Goal: Check status: Check status

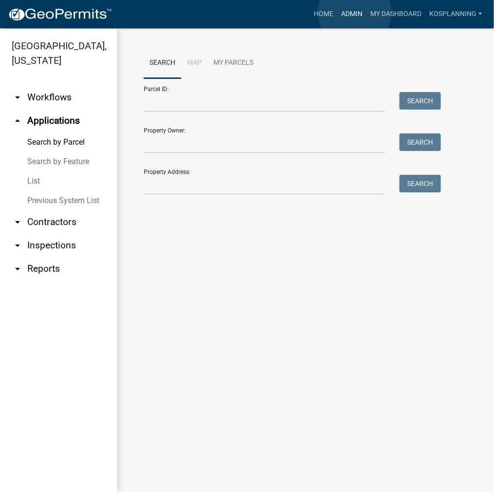
click at [355, 12] on link "Admin" at bounding box center [351, 14] width 29 height 19
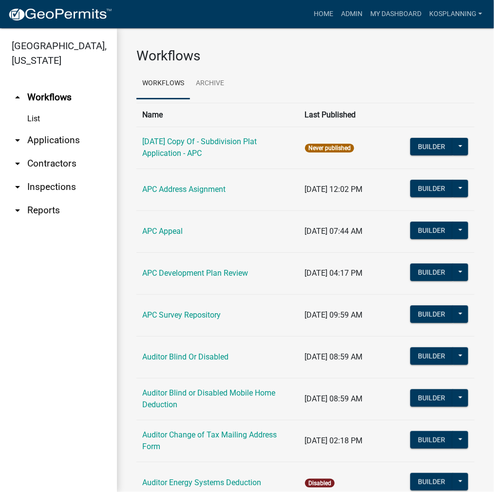
click at [63, 141] on link "arrow_drop_down Applications" at bounding box center [58, 140] width 117 height 23
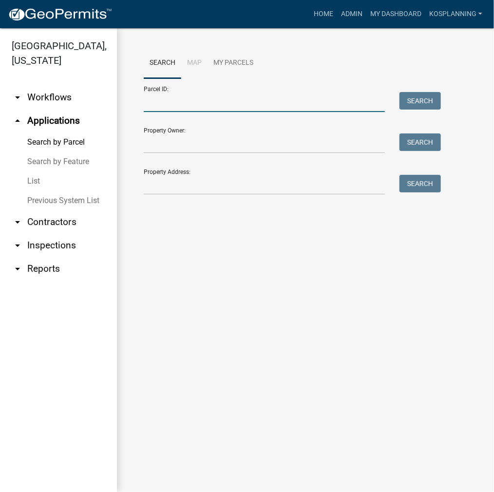
click at [185, 104] on input "Parcel ID:" at bounding box center [264, 102] width 241 height 20
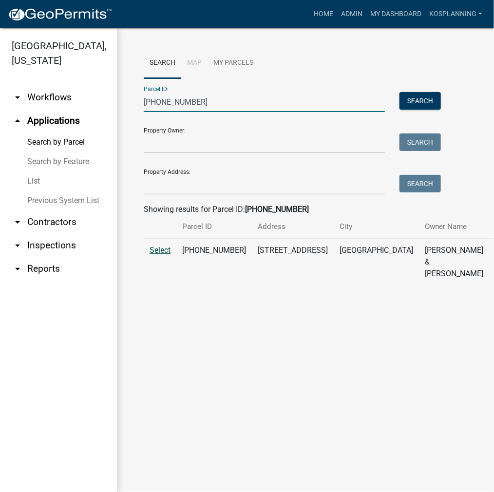
type input "[PHONE_NUMBER]"
click at [164, 255] on span "Select" at bounding box center [160, 250] width 21 height 9
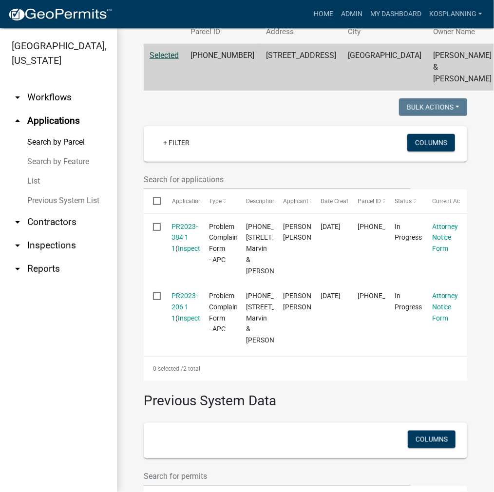
scroll to position [244, 0]
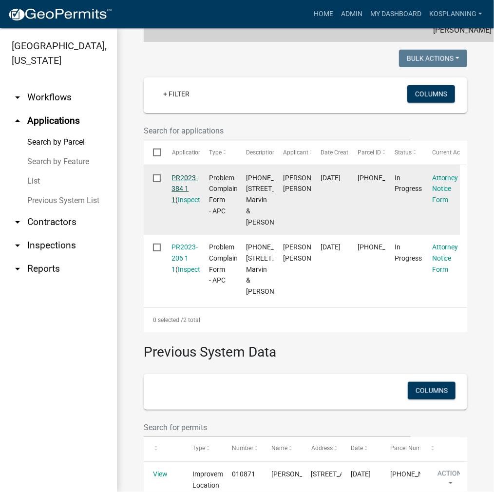
click at [181, 188] on link "PR2023-384 1 1" at bounding box center [185, 189] width 26 height 30
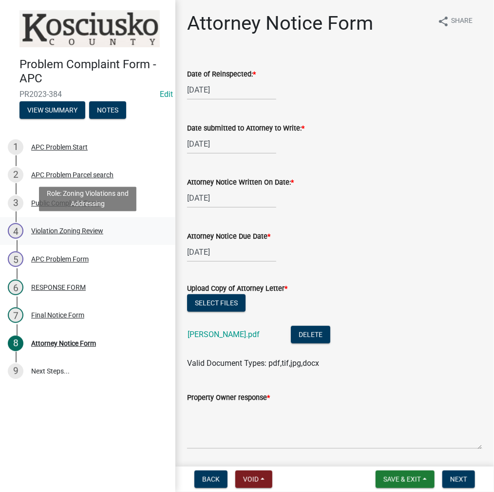
click at [65, 232] on div "Violation Zoning Review" at bounding box center [67, 231] width 72 height 7
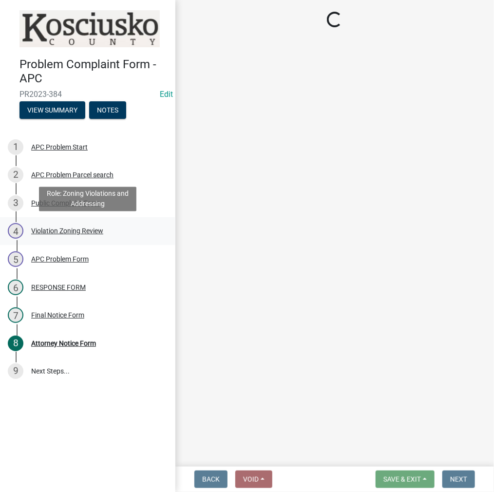
select select "1146270b-2111-4e23-bf7f-74ce85cf7041"
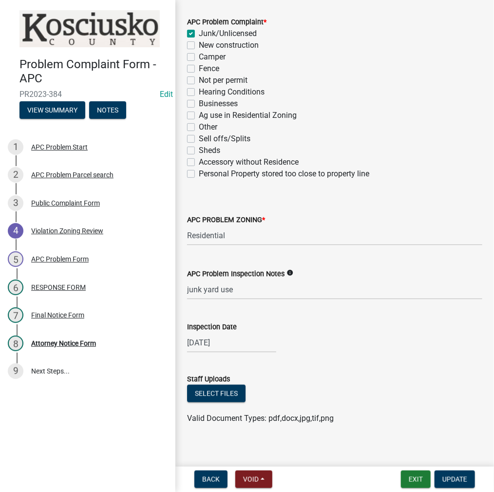
scroll to position [170, 0]
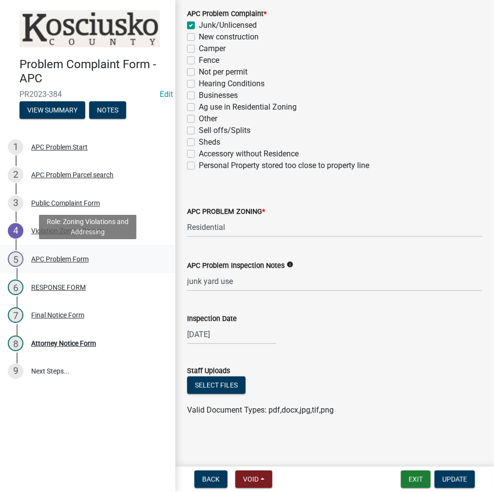
click at [52, 258] on div "APC Problem Form" at bounding box center [60, 259] width 58 height 7
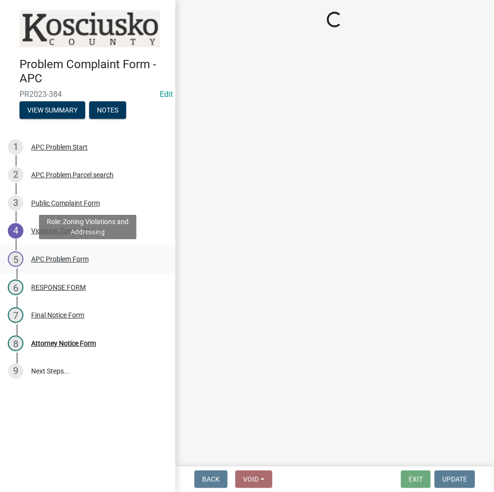
scroll to position [0, 0]
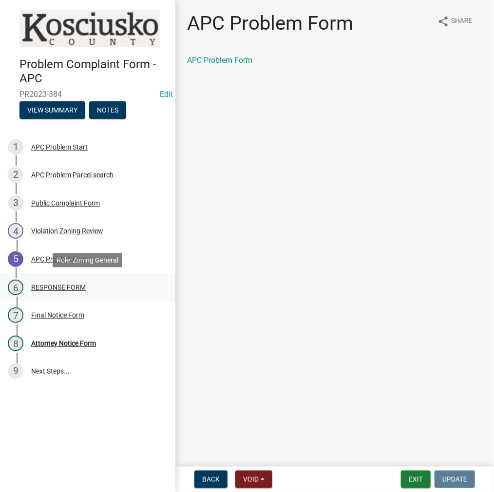
click at [63, 287] on div "RESPONSE FORM" at bounding box center [58, 287] width 55 height 7
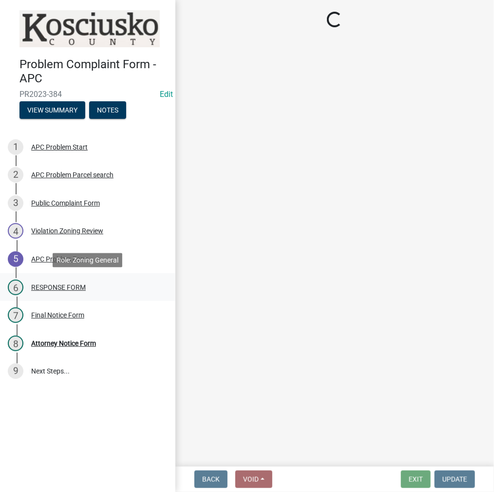
select select "d062c417-95db-497a-9398-920c005df4db"
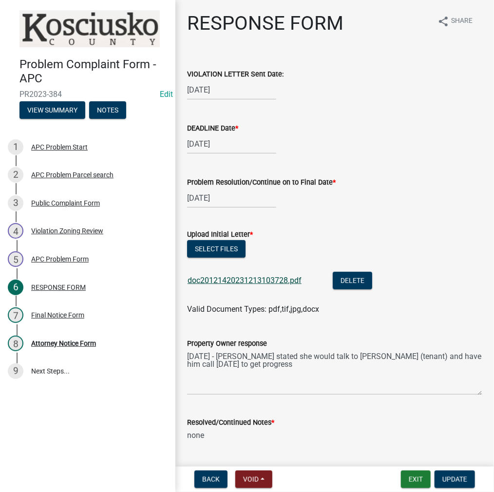
click at [237, 280] on link "doc20121420231213103728.pdf" at bounding box center [245, 280] width 114 height 9
click at [62, 342] on div "Attorney Notice Form" at bounding box center [63, 343] width 65 height 7
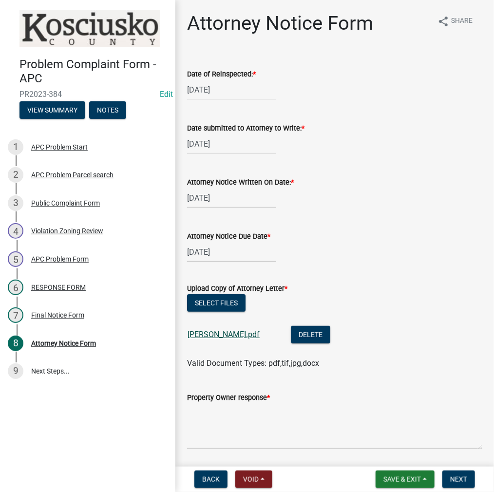
click at [202, 335] on link "[PERSON_NAME].pdf" at bounding box center [224, 334] width 72 height 9
click at [62, 342] on div "Attorney Notice Form" at bounding box center [63, 343] width 65 height 7
click at [205, 331] on link "[PERSON_NAME].pdf" at bounding box center [224, 334] width 72 height 9
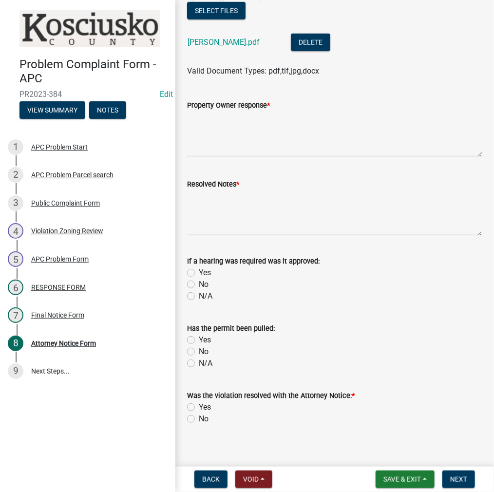
scroll to position [301, 0]
